Goal: Entertainment & Leisure: Consume media (video, audio)

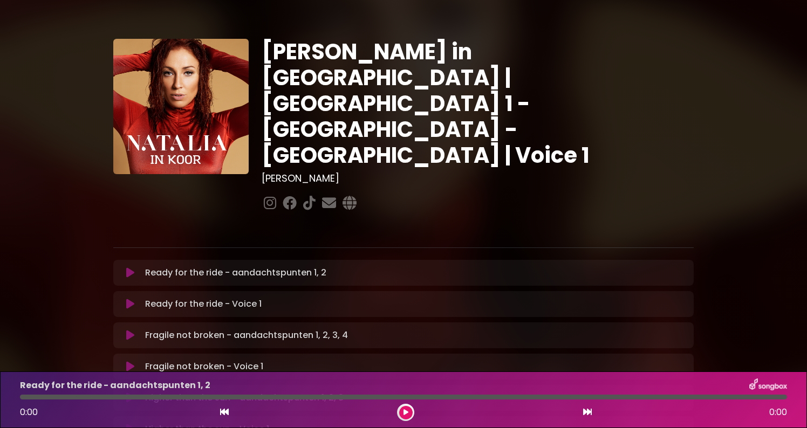
click at [133, 268] on icon at bounding box center [130, 273] width 8 height 11
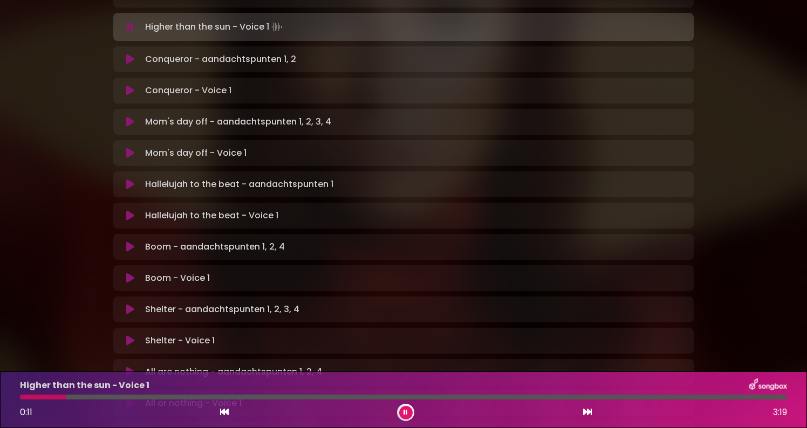
scroll to position [408, 0]
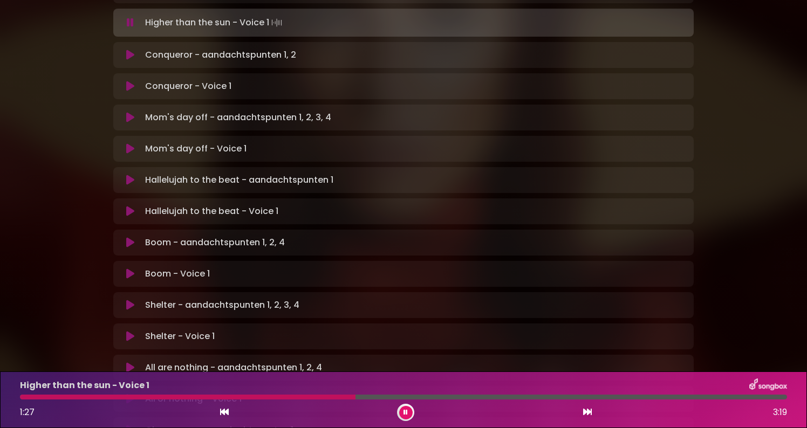
click at [407, 418] on button at bounding box center [405, 412] width 13 height 13
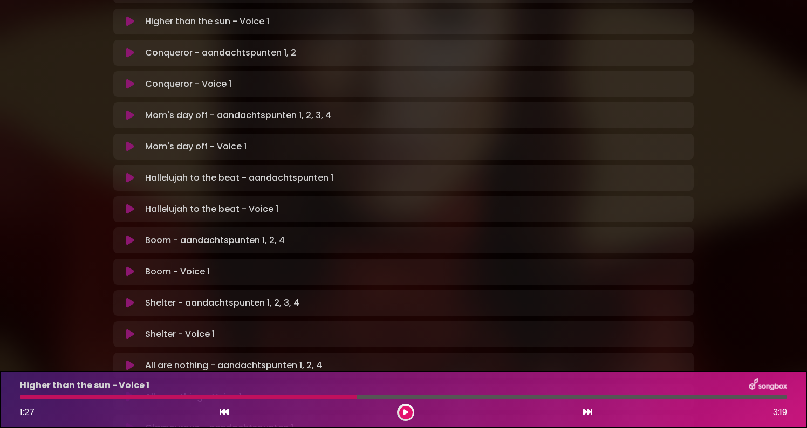
click at [407, 418] on button at bounding box center [405, 412] width 13 height 13
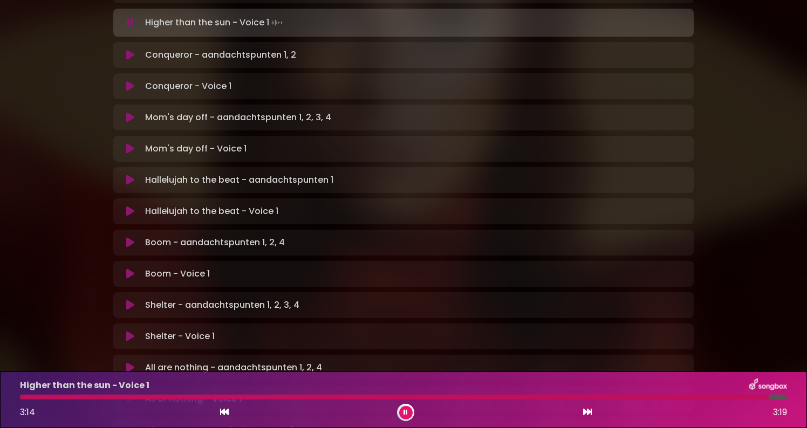
scroll to position [0, 0]
click at [407, 418] on button at bounding box center [405, 412] width 13 height 13
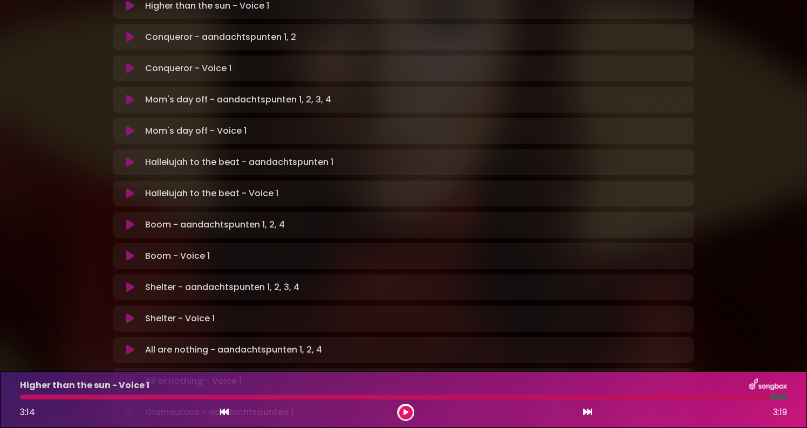
scroll to position [433, 0]
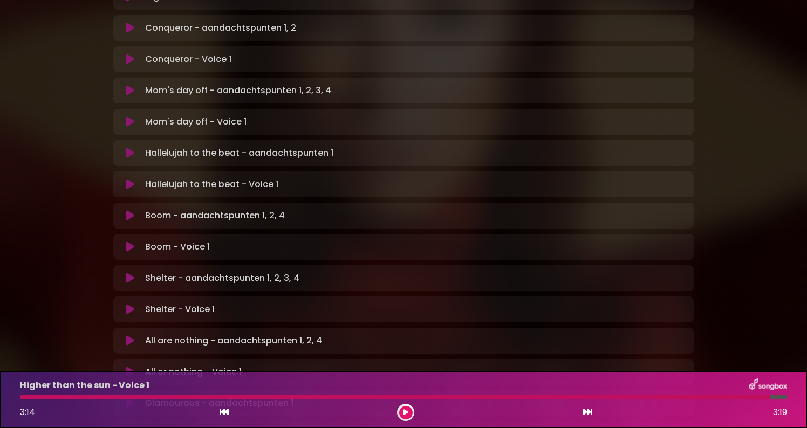
click at [405, 411] on icon at bounding box center [406, 413] width 5 height 6
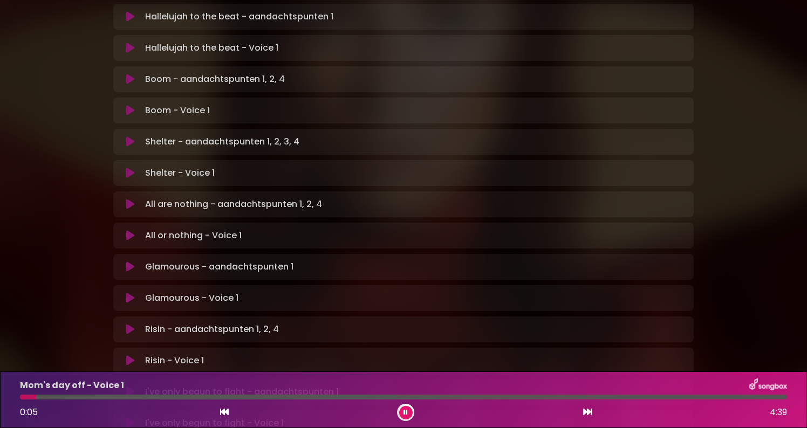
scroll to position [557, 0]
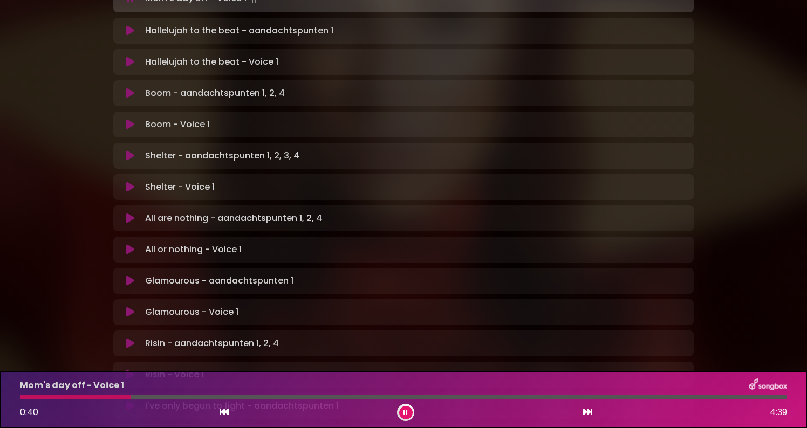
click at [407, 418] on button at bounding box center [405, 412] width 13 height 13
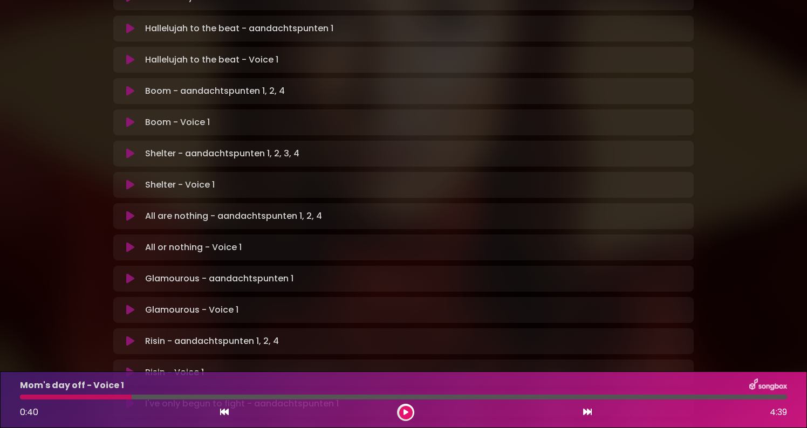
click at [408, 412] on button at bounding box center [405, 412] width 13 height 13
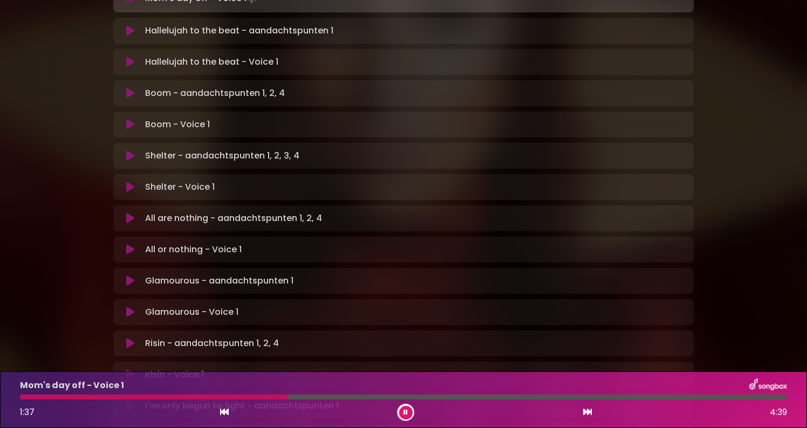
click at [407, 414] on icon at bounding box center [406, 413] width 4 height 6
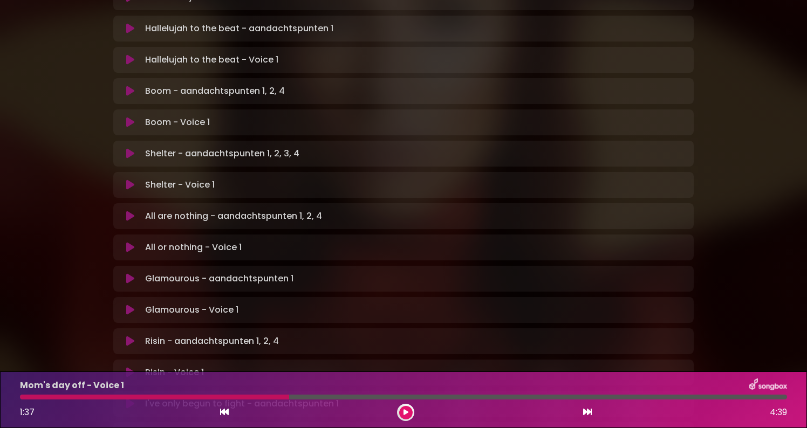
click at [405, 413] on icon at bounding box center [406, 413] width 5 height 6
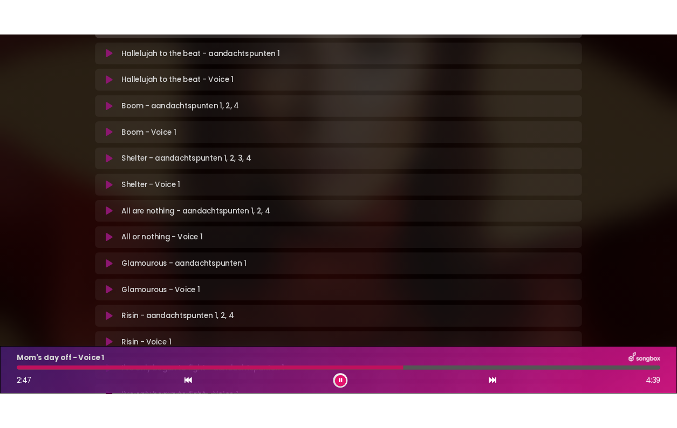
scroll to position [568, 0]
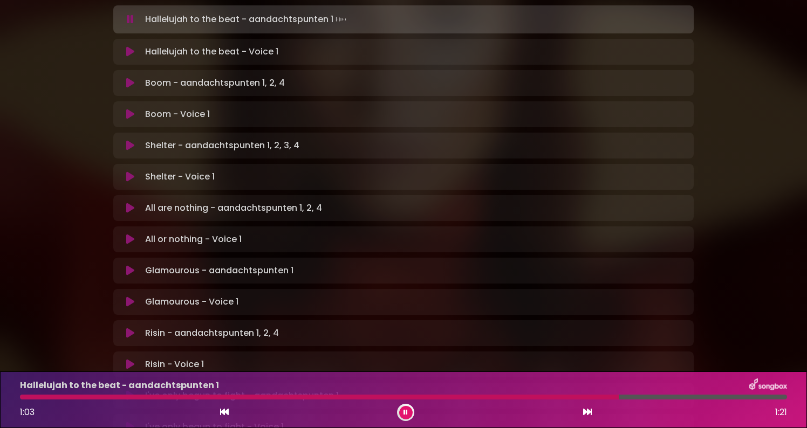
click at [407, 412] on icon at bounding box center [406, 413] width 4 height 6
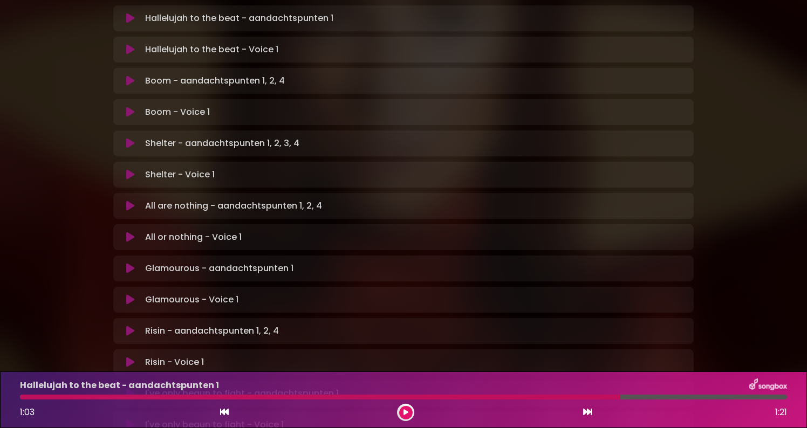
click at [222, 410] on icon at bounding box center [224, 412] width 9 height 9
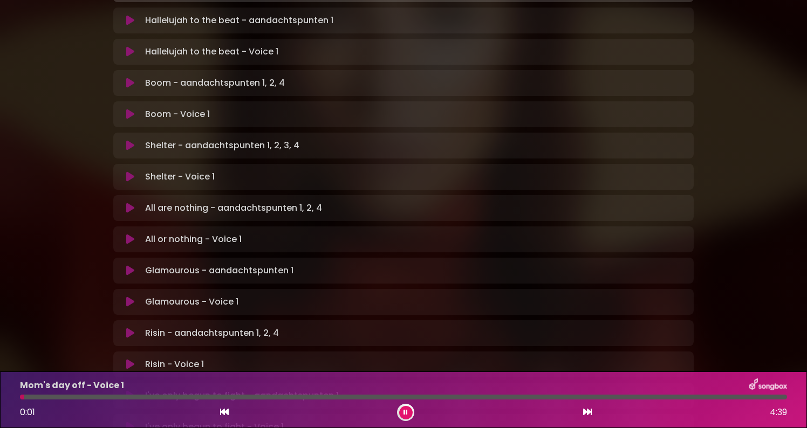
click at [591, 411] on icon at bounding box center [587, 412] width 9 height 9
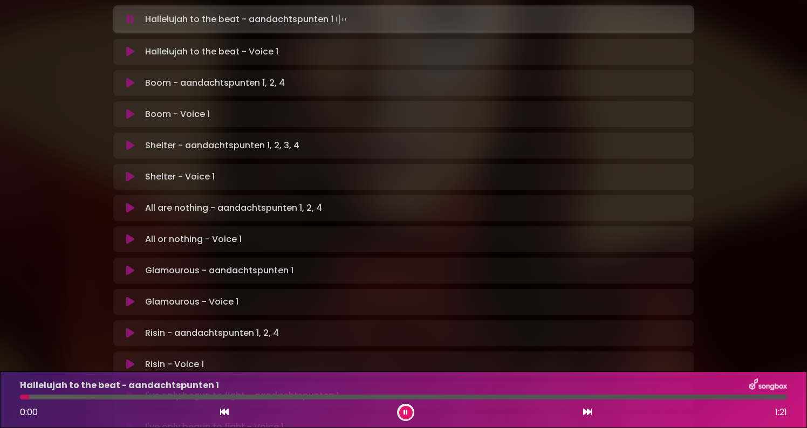
click at [409, 411] on button at bounding box center [405, 412] width 13 height 13
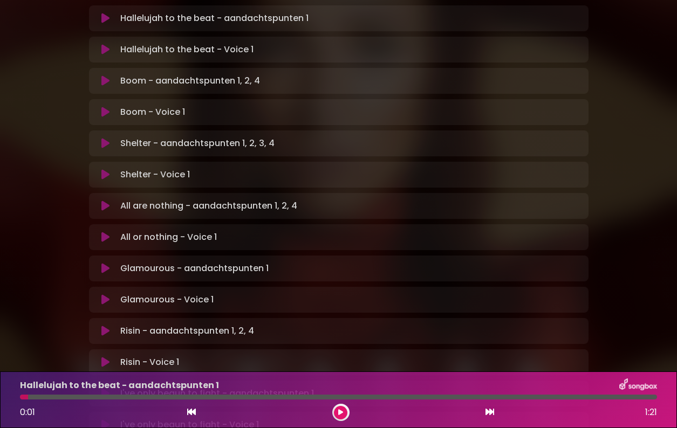
click at [339, 413] on icon at bounding box center [340, 413] width 5 height 6
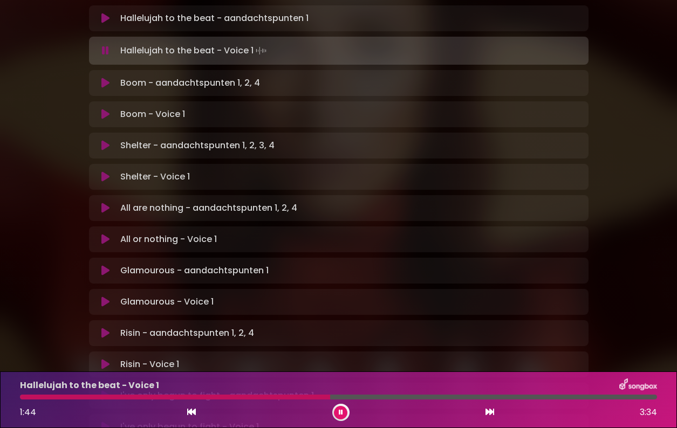
drag, startPoint x: 325, startPoint y: 401, endPoint x: 291, endPoint y: 401, distance: 34.5
click at [291, 401] on div "Hallelujah to the beat - Voice 1 1:44 3:34" at bounding box center [338, 400] width 650 height 43
click at [195, 414] on icon at bounding box center [191, 412] width 9 height 9
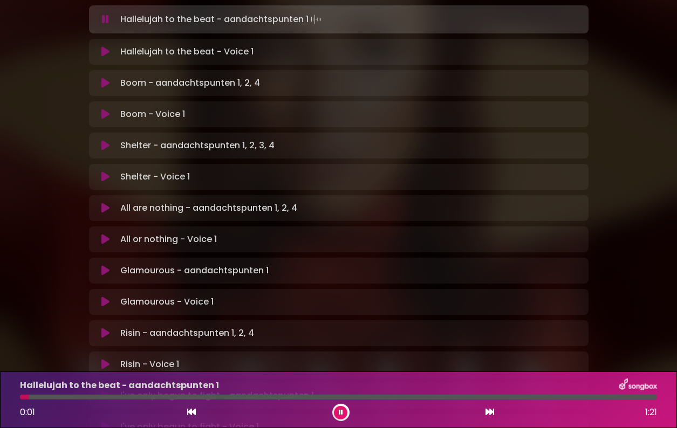
click at [493, 411] on icon at bounding box center [490, 412] width 9 height 9
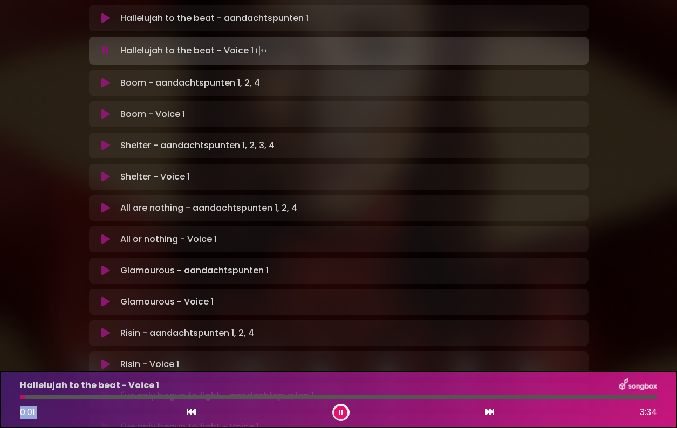
drag, startPoint x: 21, startPoint y: 400, endPoint x: 187, endPoint y: 403, distance: 166.2
click at [187, 403] on div "Hallelujah to the beat - Voice 1 0:01 3:34" at bounding box center [338, 400] width 650 height 43
click at [186, 403] on div "Hallelujah to the beat - Voice 1 0:02 3:34" at bounding box center [338, 400] width 650 height 43
click at [193, 397] on div at bounding box center [338, 397] width 637 height 5
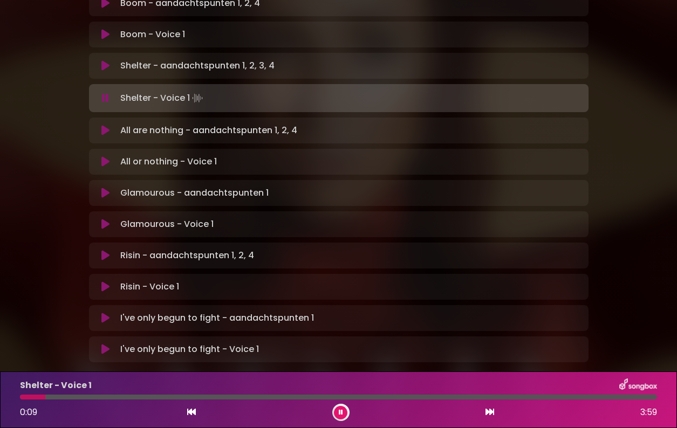
scroll to position [645, 0]
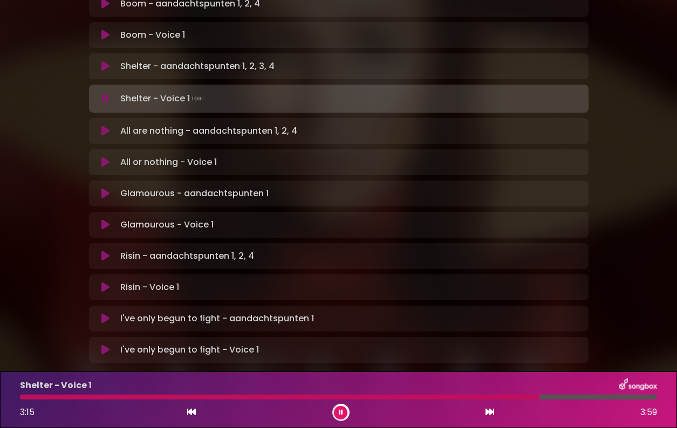
click at [66, 410] on div "3:15 3:59" at bounding box center [338, 412] width 650 height 17
click at [36, 414] on div "3:16" at bounding box center [33, 412] width 27 height 13
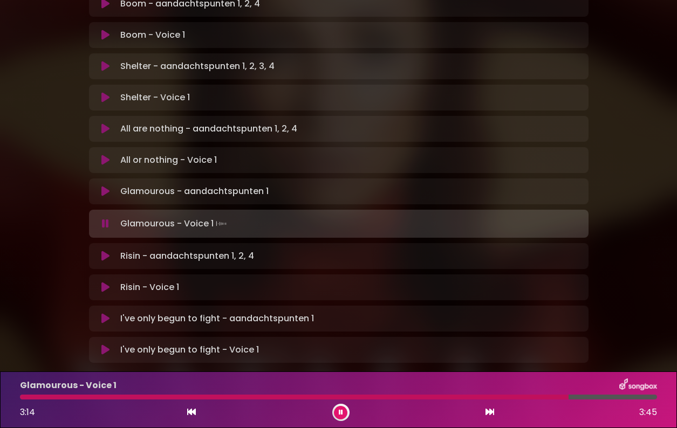
click at [111, 251] on button at bounding box center [106, 256] width 21 height 11
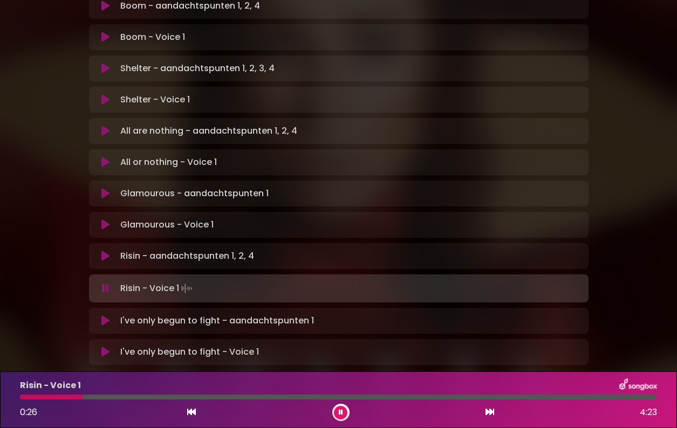
drag, startPoint x: 62, startPoint y: 398, endPoint x: 83, endPoint y: 396, distance: 21.6
click at [83, 396] on div at bounding box center [338, 397] width 637 height 5
drag, startPoint x: 83, startPoint y: 396, endPoint x: 96, endPoint y: 396, distance: 13.0
click at [96, 396] on div at bounding box center [338, 397] width 637 height 5
drag, startPoint x: 86, startPoint y: 397, endPoint x: 97, endPoint y: 397, distance: 10.3
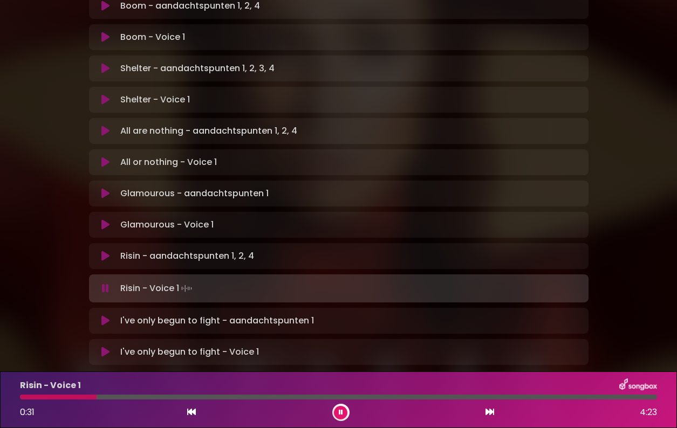
click at [97, 397] on div at bounding box center [338, 397] width 637 height 5
click at [100, 407] on div "0:27 4:23" at bounding box center [338, 412] width 650 height 17
click at [341, 412] on icon at bounding box center [341, 413] width 4 height 6
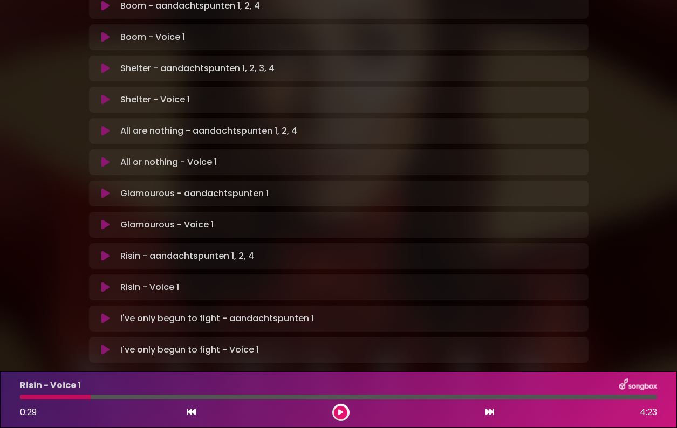
click at [341, 412] on icon at bounding box center [340, 413] width 5 height 6
